Goal: Information Seeking & Learning: Check status

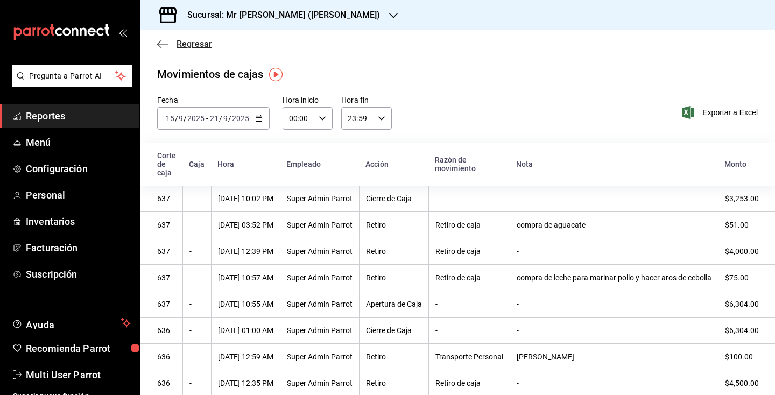
click at [177, 48] on span "Regresar" at bounding box center [195, 44] width 36 height 10
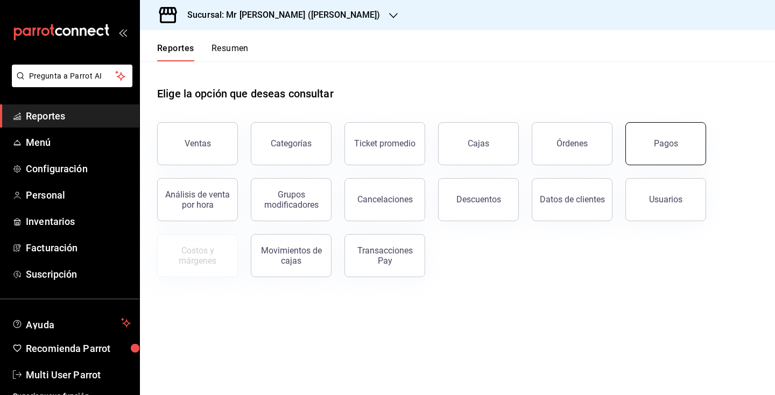
click at [655, 146] on div "Pagos" at bounding box center [666, 143] width 24 height 10
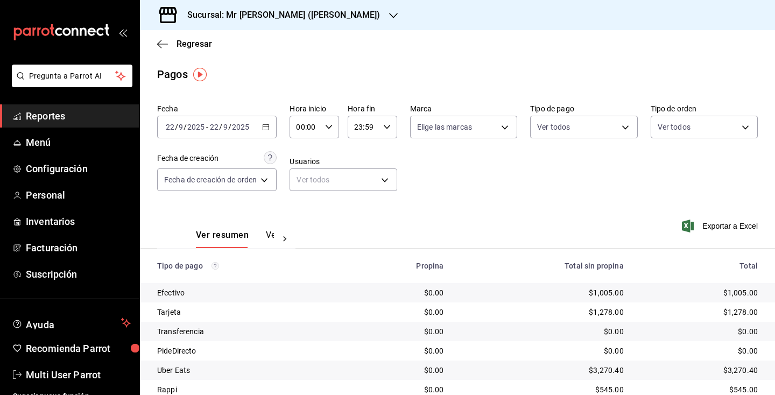
click at [167, 38] on div "Regresar" at bounding box center [457, 43] width 635 height 27
click at [174, 45] on span "Regresar" at bounding box center [184, 44] width 55 height 10
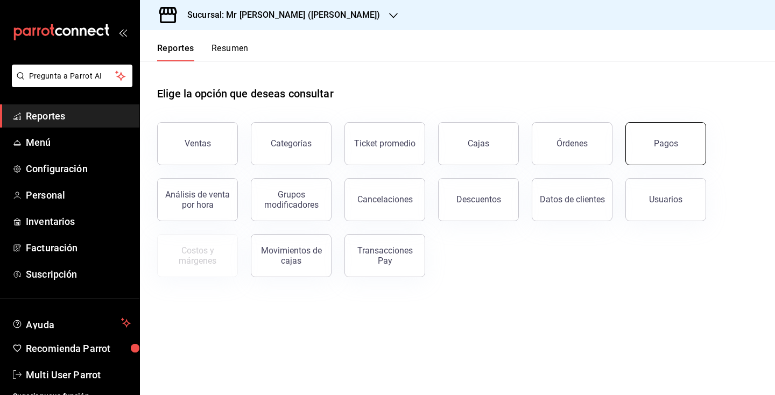
click at [660, 142] on div "Pagos" at bounding box center [666, 143] width 24 height 10
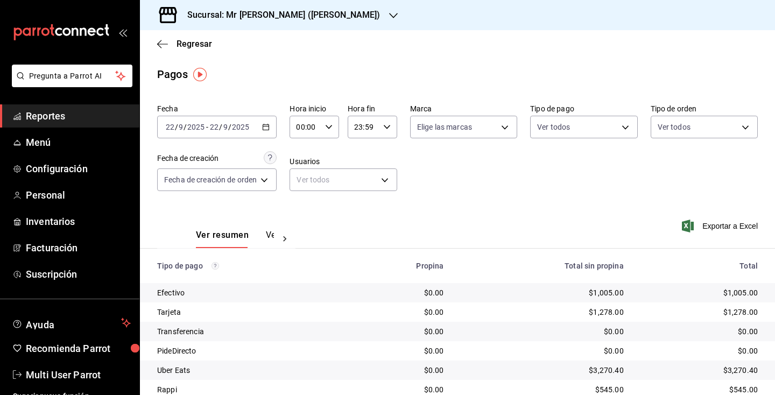
click at [269, 131] on div "[DATE] [DATE] - [DATE] [DATE]" at bounding box center [217, 127] width 120 height 23
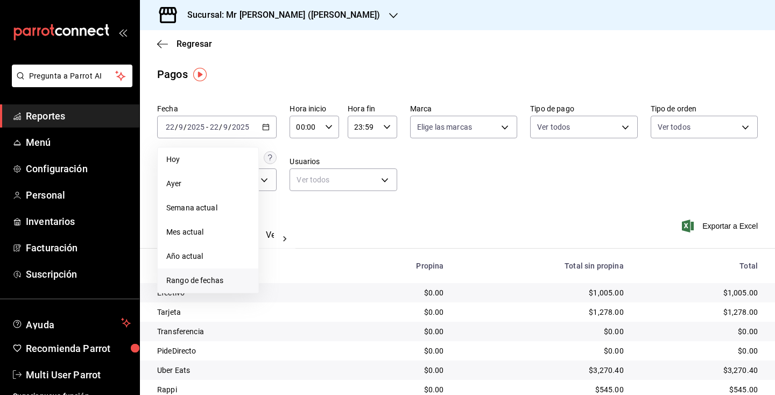
click at [201, 280] on span "Rango de fechas" at bounding box center [207, 280] width 83 height 11
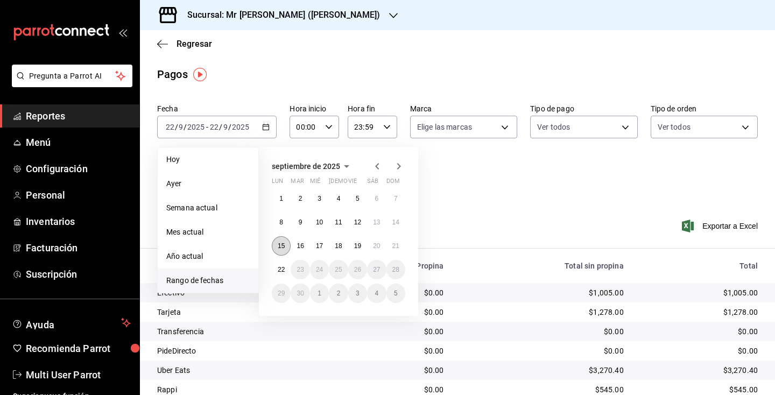
click at [281, 240] on button "15" at bounding box center [281, 245] width 19 height 19
click at [388, 248] on button "21" at bounding box center [396, 245] width 19 height 19
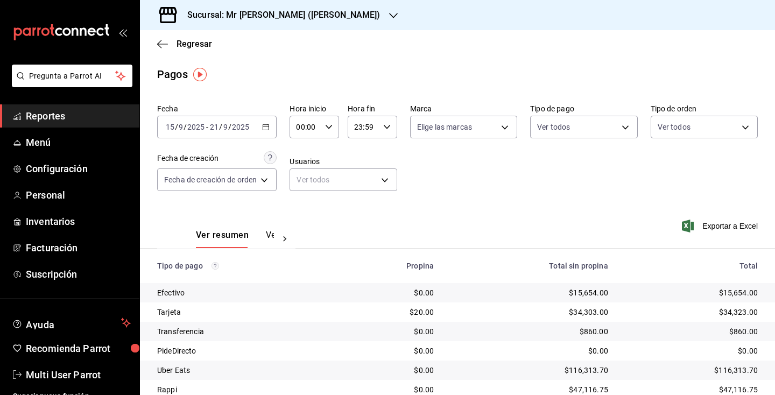
click at [273, 11] on h3 "Sucursal: Mr [PERSON_NAME] ([PERSON_NAME])" at bounding box center [280, 15] width 202 height 13
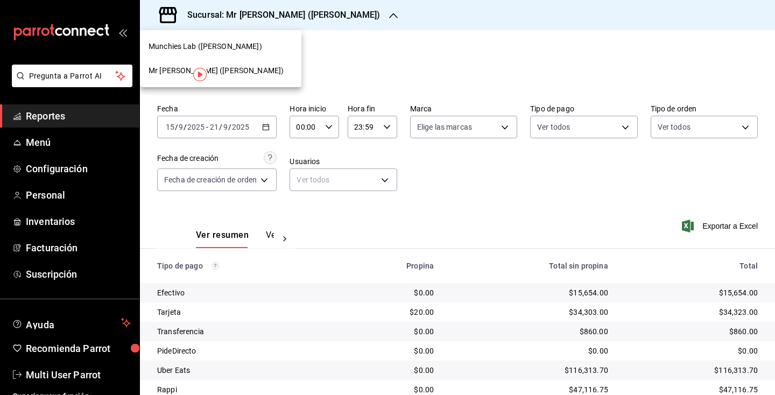
click at [244, 51] on div "Munchies Lab ([PERSON_NAME])" at bounding box center [221, 46] width 144 height 11
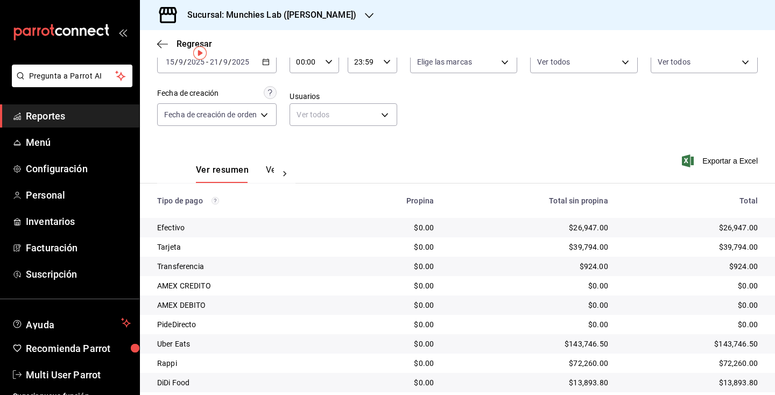
scroll to position [1, 0]
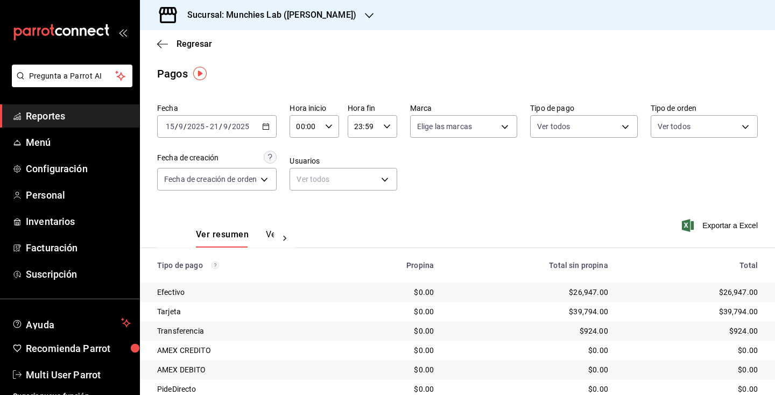
click at [267, 127] on icon "button" at bounding box center [266, 127] width 8 height 8
click at [342, 226] on div "Ver resumen Ver pagos Exportar a Excel" at bounding box center [457, 232] width 635 height 57
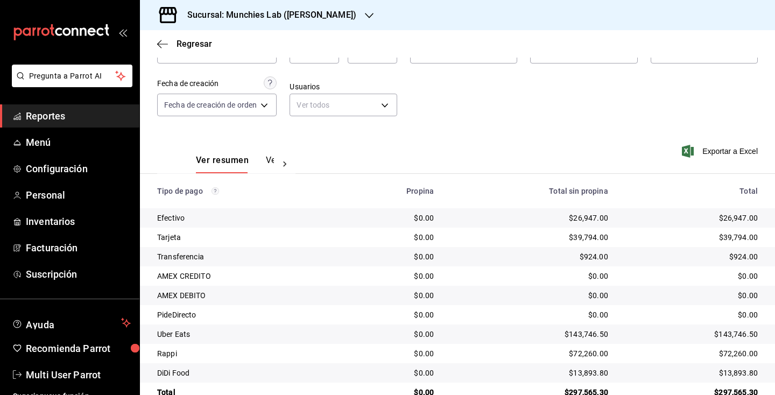
scroll to position [81, 0]
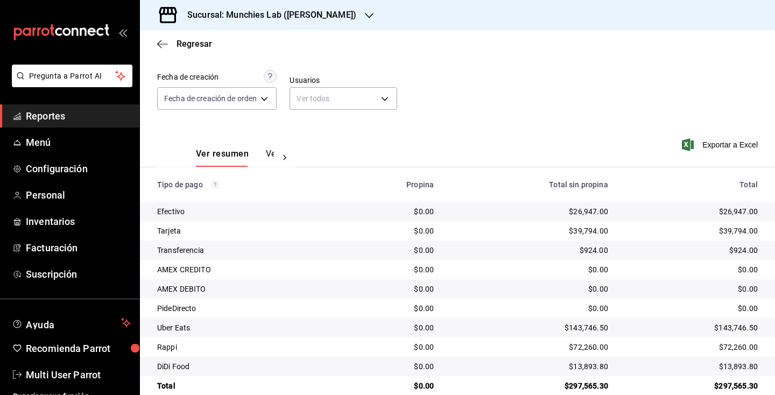
click at [736, 208] on div "$26,947.00" at bounding box center [692, 211] width 132 height 11
copy div "26,947.00"
click at [738, 232] on div "$39,794.00" at bounding box center [692, 231] width 132 height 11
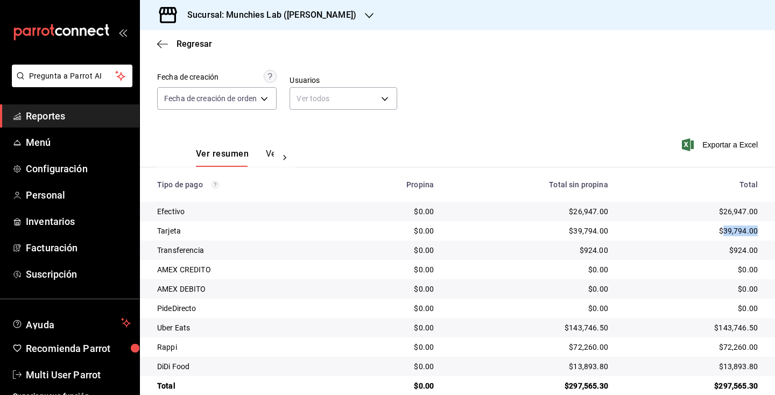
copy div "39,794.00"
click at [745, 248] on div "$924.00" at bounding box center [692, 250] width 132 height 11
copy div "924.00"
click at [742, 321] on td "$143,746.50" at bounding box center [696, 327] width 158 height 19
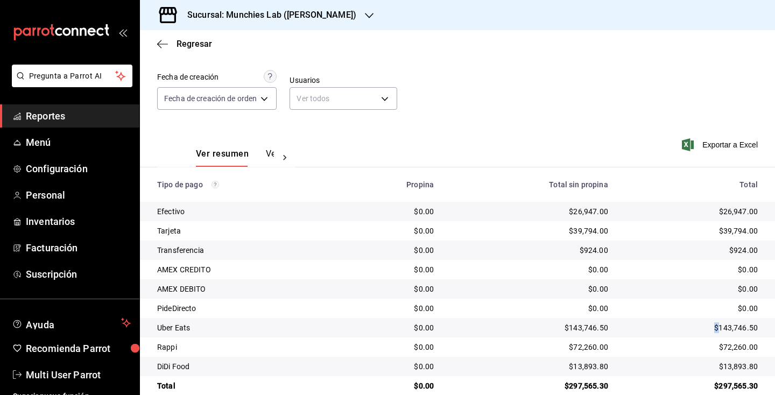
click at [742, 321] on td "$143,746.50" at bounding box center [696, 327] width 158 height 19
click at [742, 330] on div "$143,746.50" at bounding box center [692, 328] width 132 height 11
copy div "143,746.50"
click at [739, 346] on div "$72,260.00" at bounding box center [692, 347] width 132 height 11
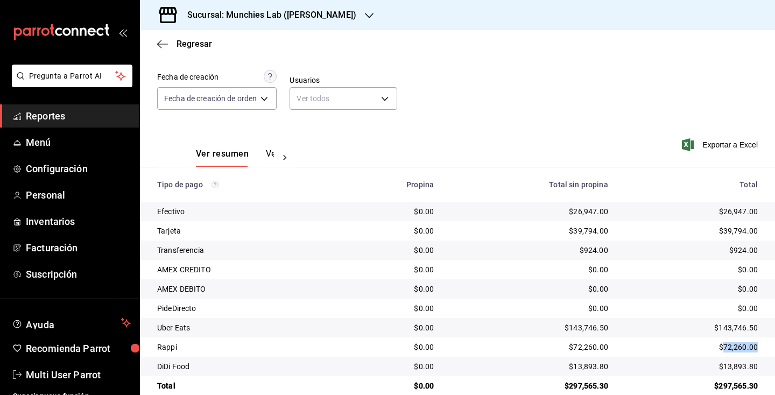
click at [739, 346] on div "$72,260.00" at bounding box center [692, 347] width 132 height 11
copy div "72,260.00"
click at [737, 367] on div "$13,893.80" at bounding box center [692, 366] width 132 height 11
copy div "13,893.80"
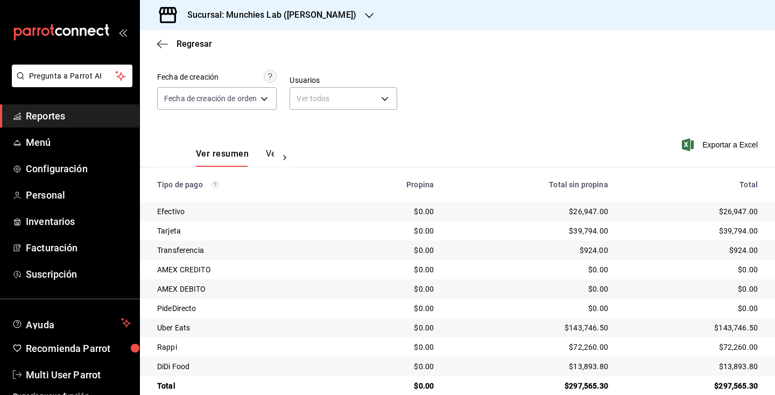
click at [736, 211] on div "$26,947.00" at bounding box center [692, 211] width 132 height 11
copy div "26,947.00"
click at [745, 231] on div "$39,794.00" at bounding box center [692, 231] width 132 height 11
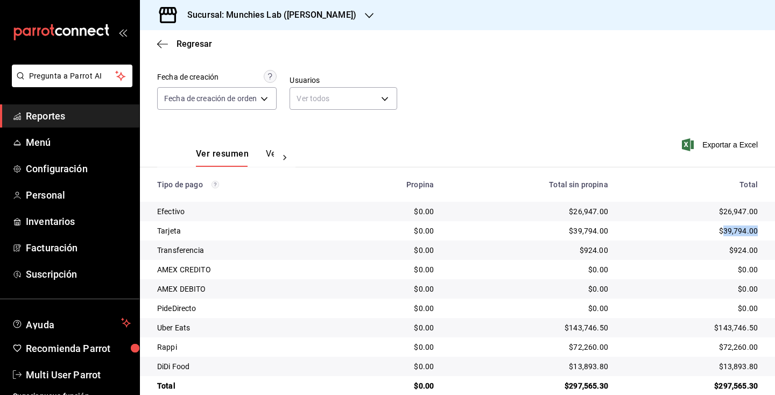
copy div "39,794.00"
click at [746, 251] on div "$924.00" at bounding box center [692, 250] width 132 height 11
copy div "924.00"
click at [740, 325] on div "$143,746.50" at bounding box center [692, 328] width 132 height 11
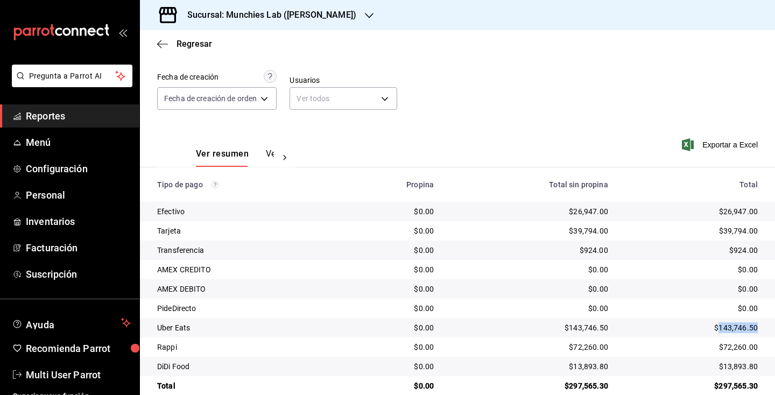
click at [740, 325] on div "$143,746.50" at bounding box center [692, 328] width 132 height 11
copy div "143,746.50"
click at [743, 348] on div "$72,260.00" at bounding box center [692, 347] width 132 height 11
click at [274, 23] on div "Sucursal: Munchies Lab ([PERSON_NAME])" at bounding box center [263, 15] width 229 height 30
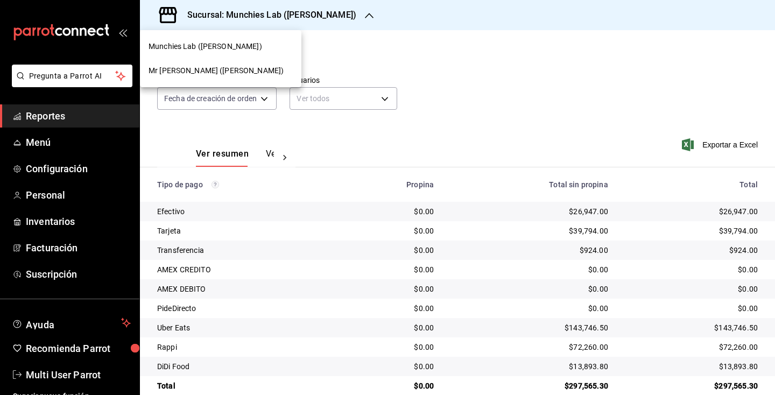
click at [243, 70] on span "Mr [PERSON_NAME] ([PERSON_NAME])" at bounding box center [216, 70] width 135 height 11
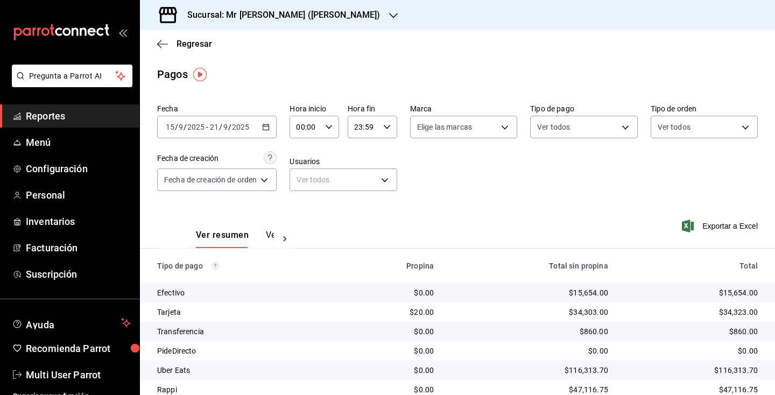
click at [743, 293] on div "$15,654.00" at bounding box center [692, 293] width 132 height 11
click at [745, 316] on div "$34,323.00" at bounding box center [692, 312] width 132 height 11
click at [745, 331] on div "$860.00" at bounding box center [692, 331] width 132 height 11
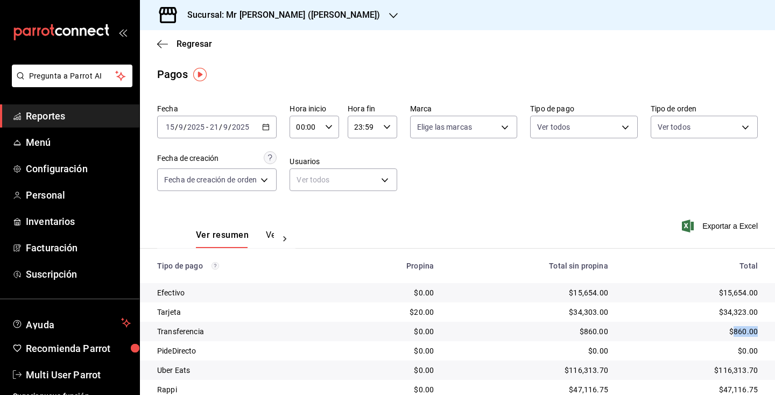
click at [745, 331] on div "$860.00" at bounding box center [692, 331] width 132 height 11
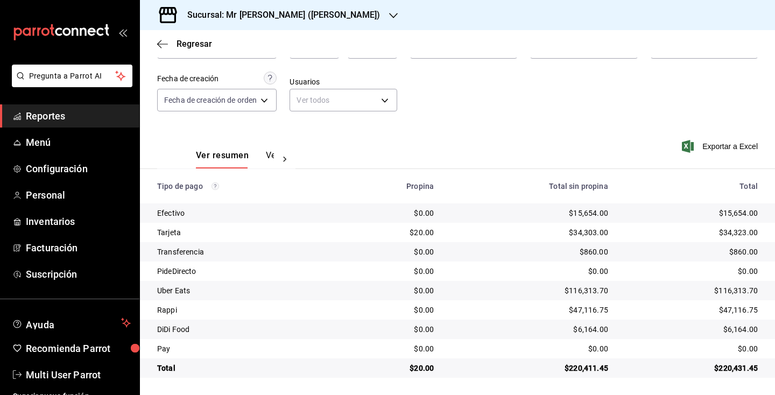
click at [733, 289] on div "$116,313.70" at bounding box center [692, 290] width 132 height 11
click at [736, 310] on div "$47,116.75" at bounding box center [692, 310] width 132 height 11
click at [749, 324] on div "$6,164.00" at bounding box center [692, 329] width 132 height 11
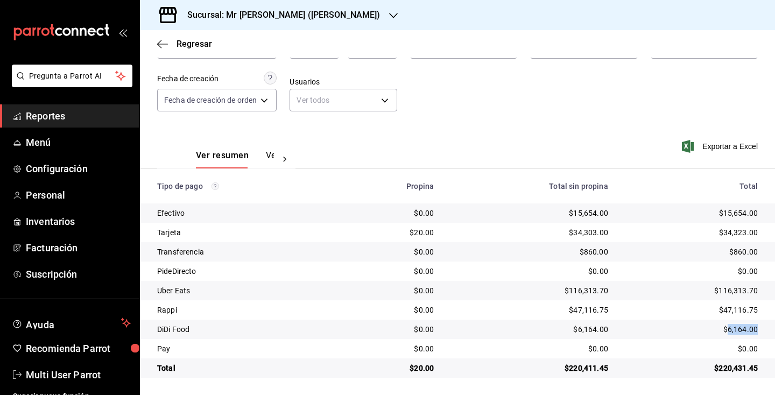
click at [749, 324] on div "$6,164.00" at bounding box center [692, 329] width 132 height 11
